Goal: Transaction & Acquisition: Purchase product/service

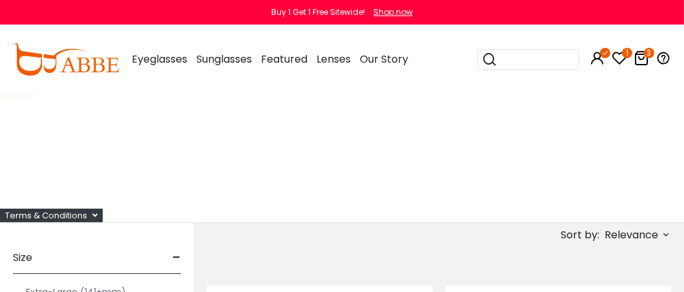
click at [640, 60] on icon at bounding box center [642, 58] width 16 height 16
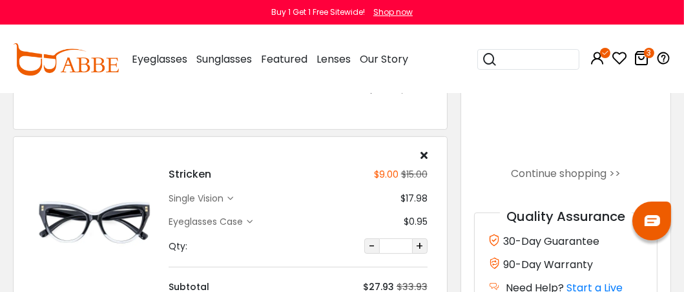
scroll to position [465, 0]
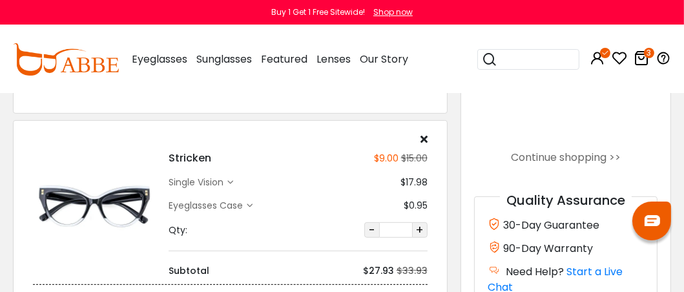
click at [230, 180] on icon at bounding box center [231, 183] width 6 height 6
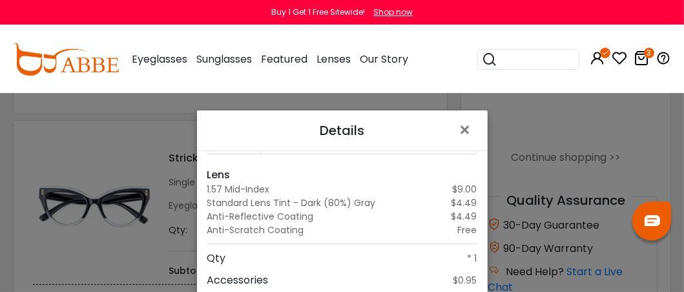
scroll to position [178, 0]
click at [459, 126] on span "×" at bounding box center [468, 130] width 19 height 28
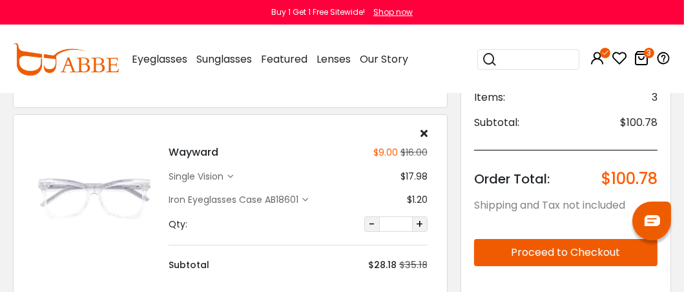
scroll to position [259, 0]
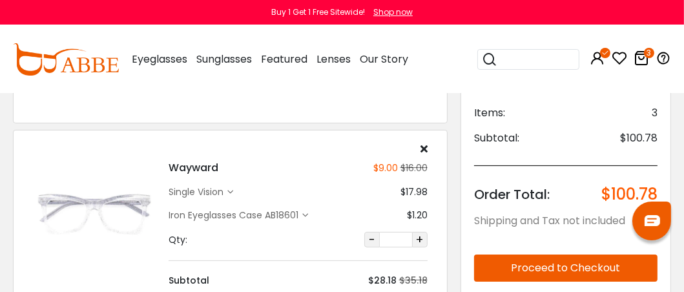
click at [232, 187] on div "single vision" at bounding box center [201, 192] width 65 height 14
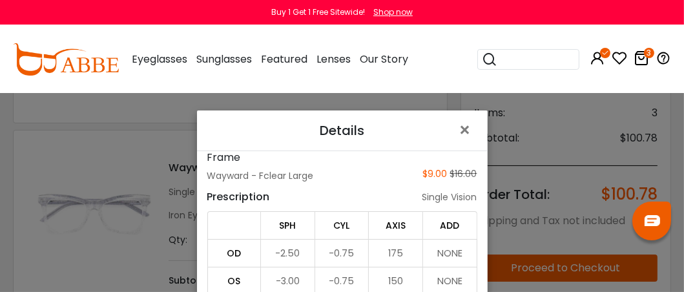
scroll to position [10, 0]
click at [461, 129] on span "×" at bounding box center [468, 130] width 19 height 28
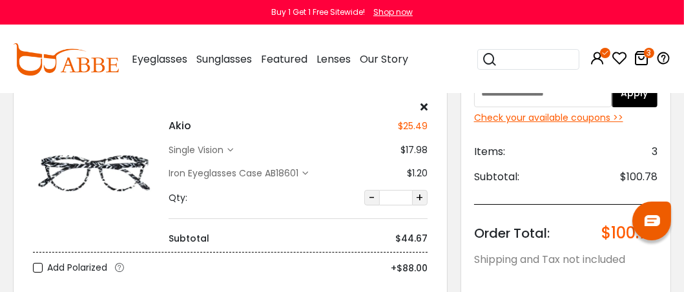
scroll to position [52, 0]
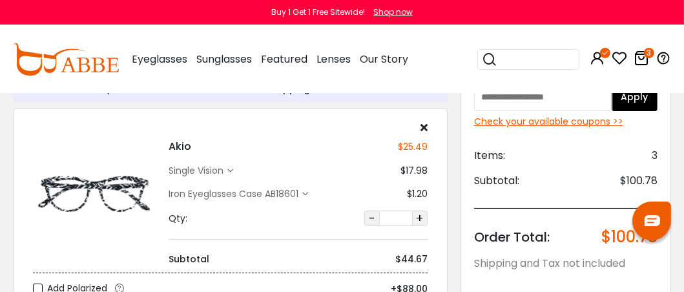
click at [232, 169] on icon at bounding box center [231, 171] width 6 height 6
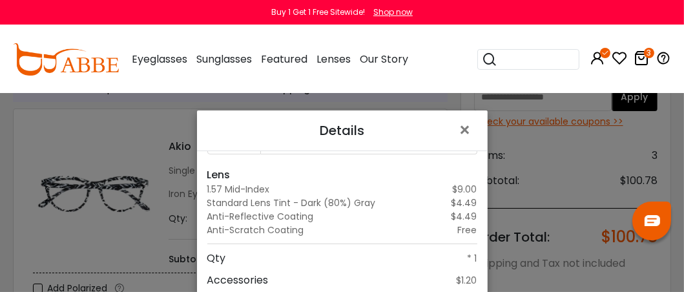
scroll to position [81, 0]
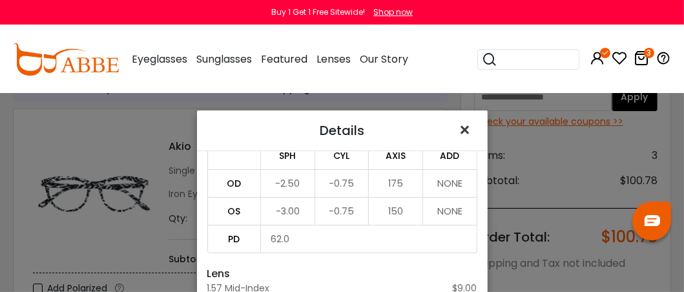
click at [459, 129] on span "×" at bounding box center [468, 130] width 19 height 28
